Goal: Task Accomplishment & Management: Complete application form

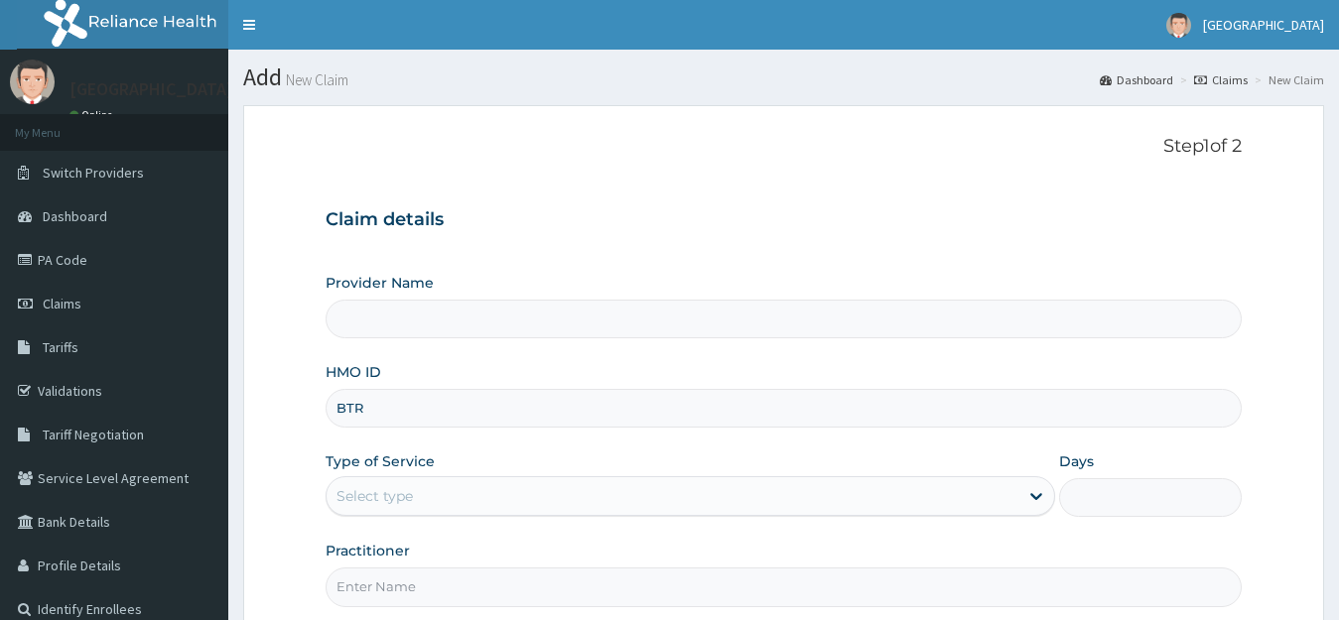
type input "[GEOGRAPHIC_DATA]"
type input "BTR/10090/B"
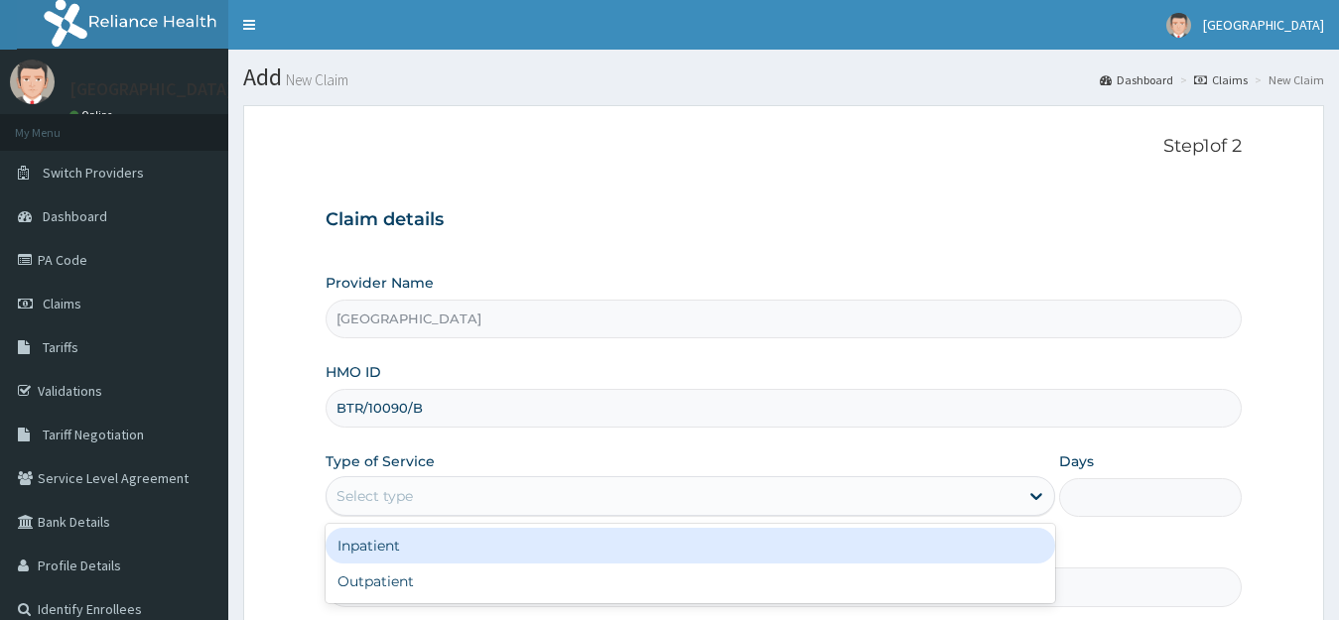
click at [425, 503] on div "Select type" at bounding box center [673, 497] width 693 height 32
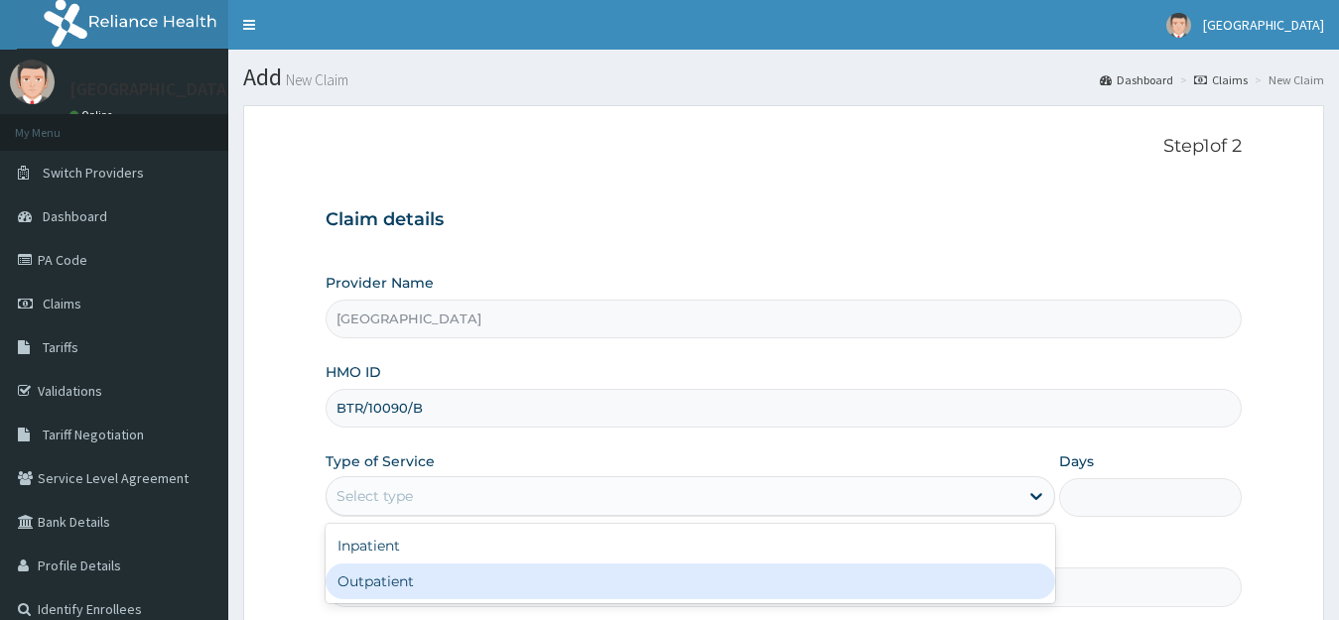
click at [377, 588] on div "Outpatient" at bounding box center [691, 582] width 731 height 36
type input "1"
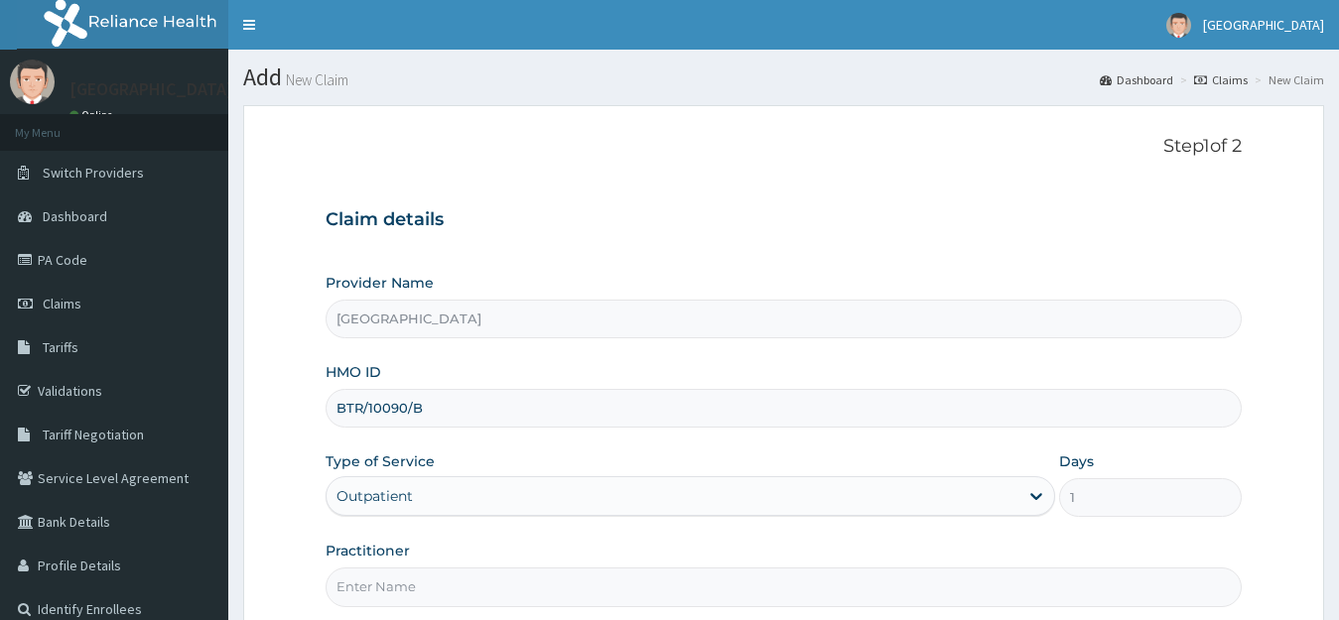
click at [796, 593] on input "Practitioner" at bounding box center [784, 587] width 917 height 39
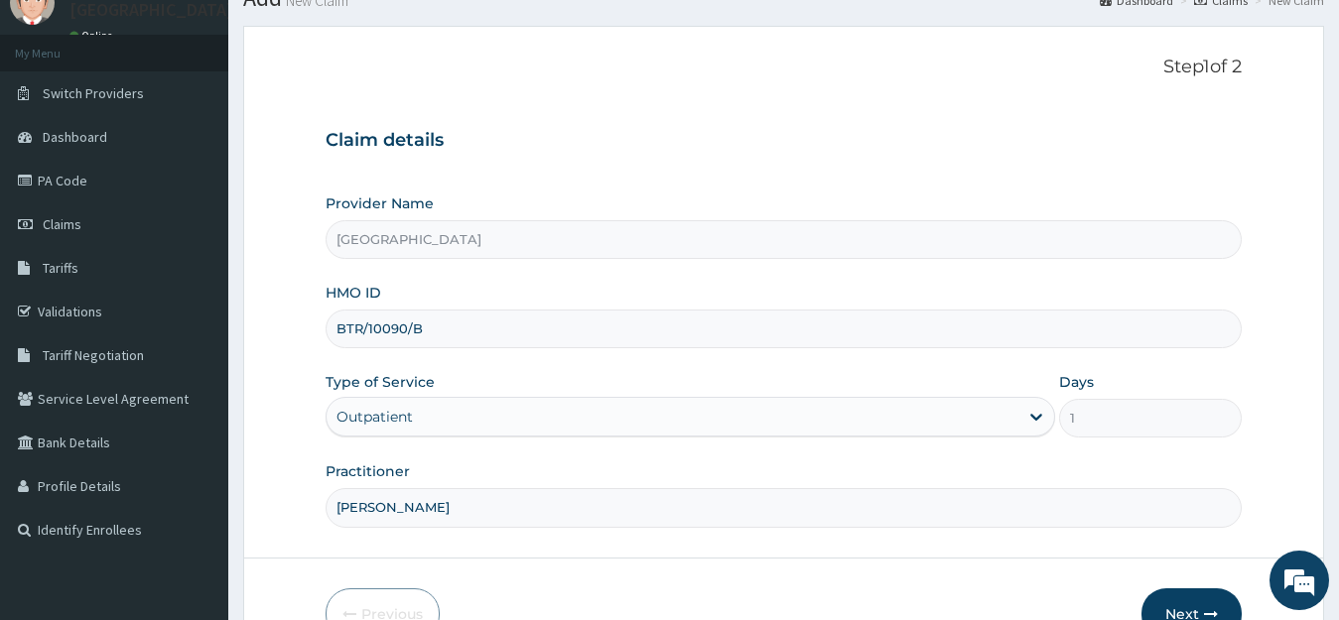
scroll to position [92, 0]
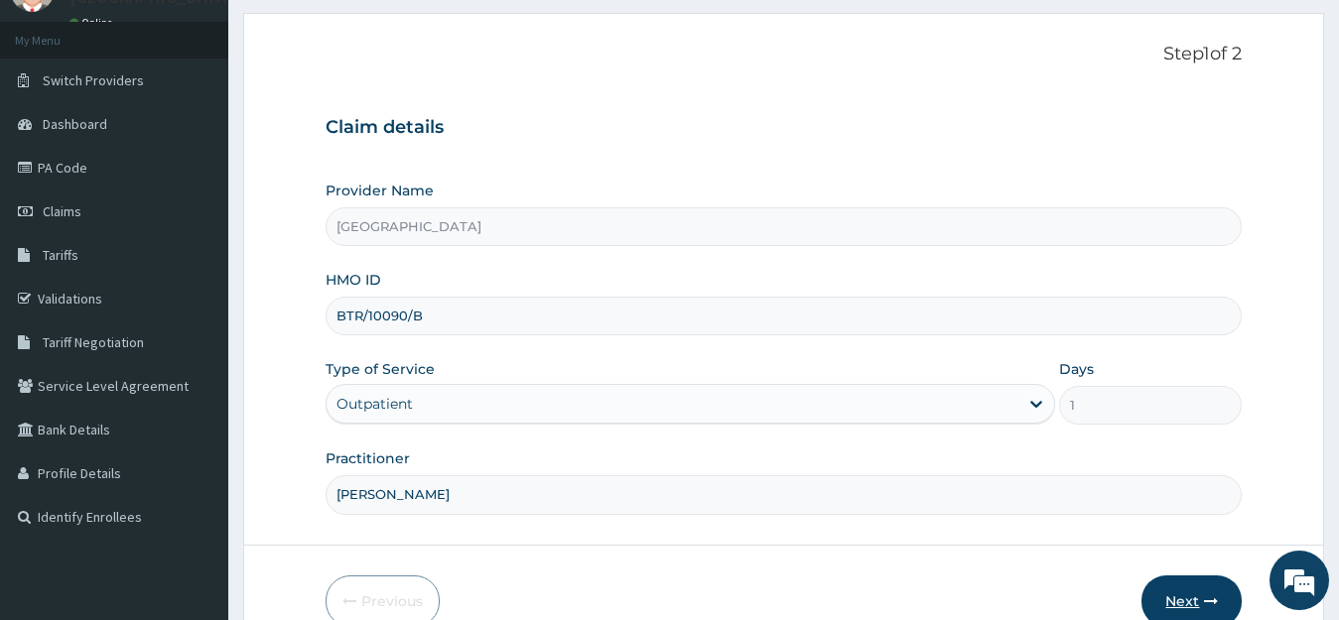
type input "[PERSON_NAME]"
click at [1195, 598] on button "Next" at bounding box center [1192, 602] width 100 height 52
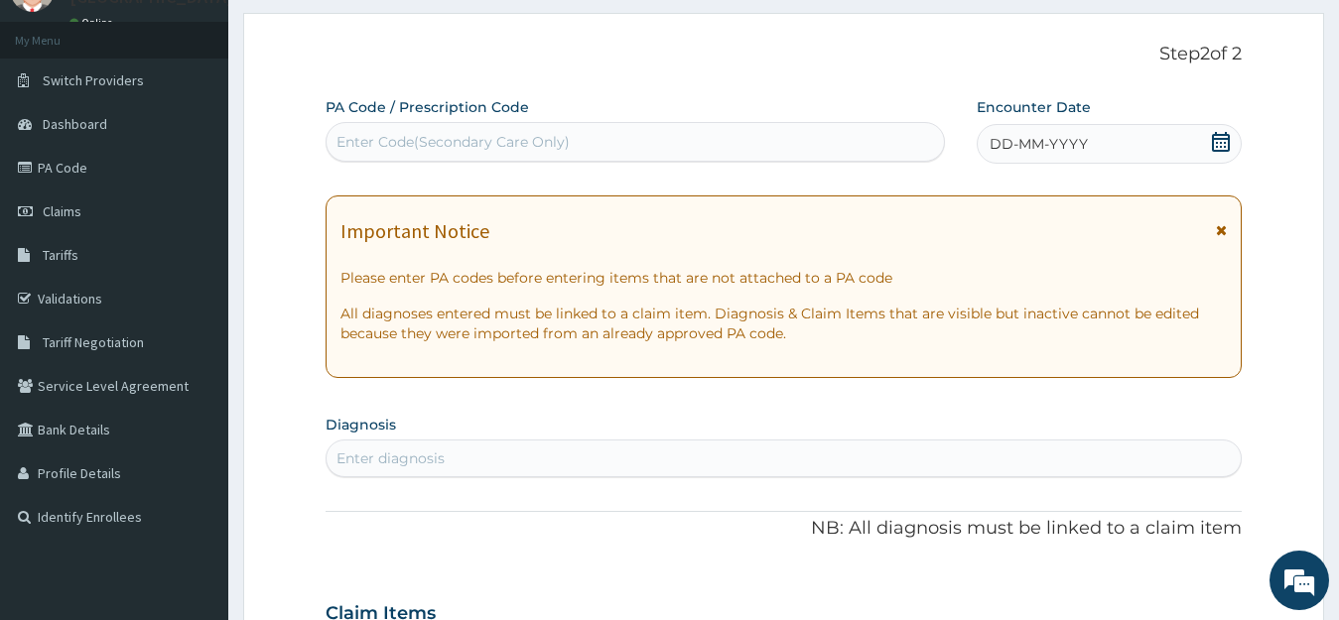
click at [666, 144] on div "Enter Code(Secondary Care Only)" at bounding box center [636, 142] width 618 height 32
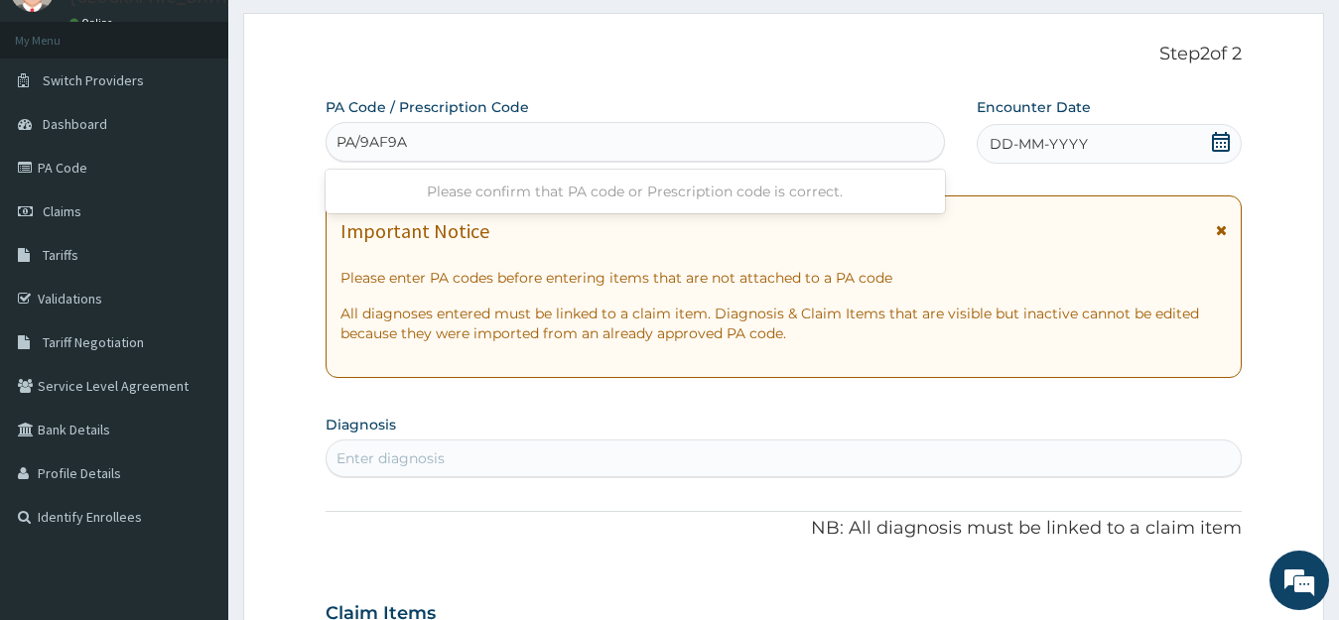
type input "PA/9AF9AE"
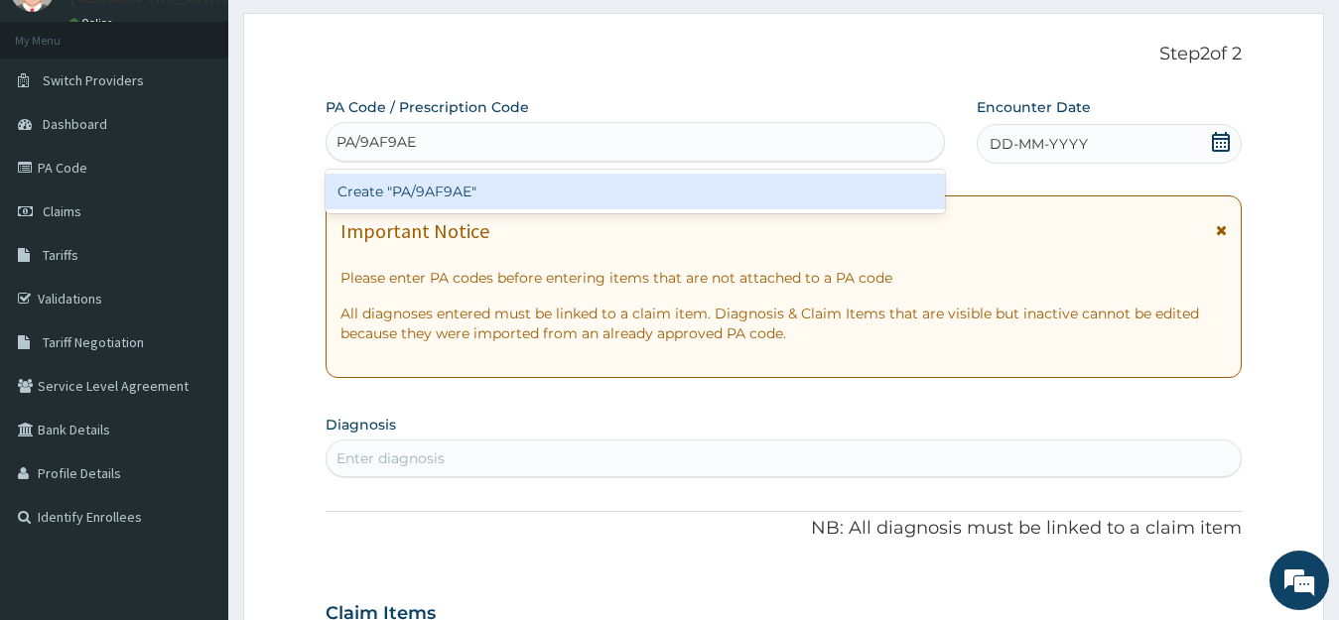
click at [534, 194] on div "Create "PA/9AF9AE"" at bounding box center [635, 192] width 619 height 36
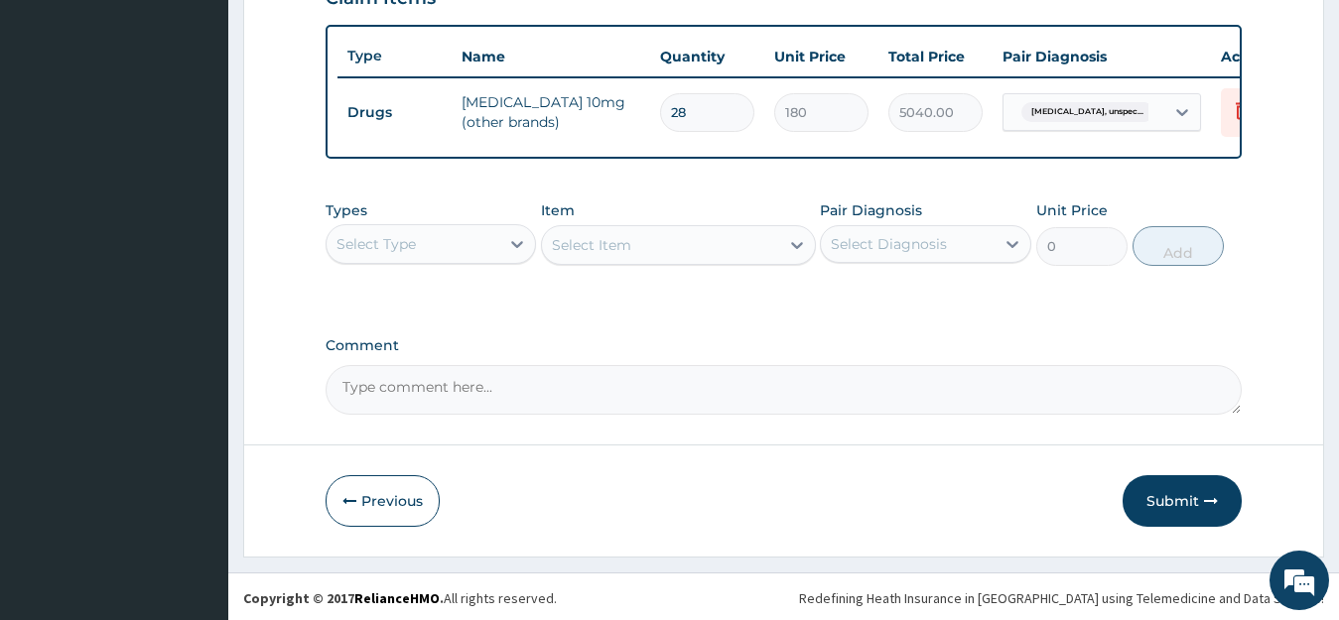
scroll to position [734, 0]
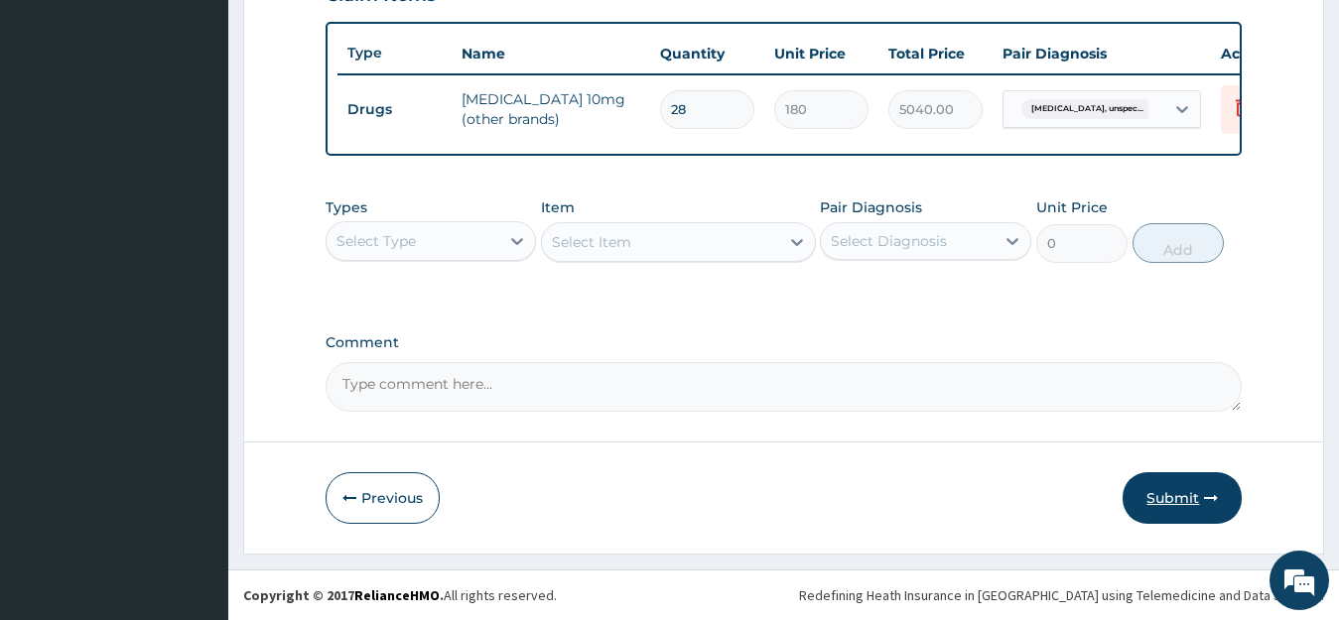
click at [1176, 498] on button "Submit" at bounding box center [1182, 499] width 119 height 52
